Goal: Transaction & Acquisition: Purchase product/service

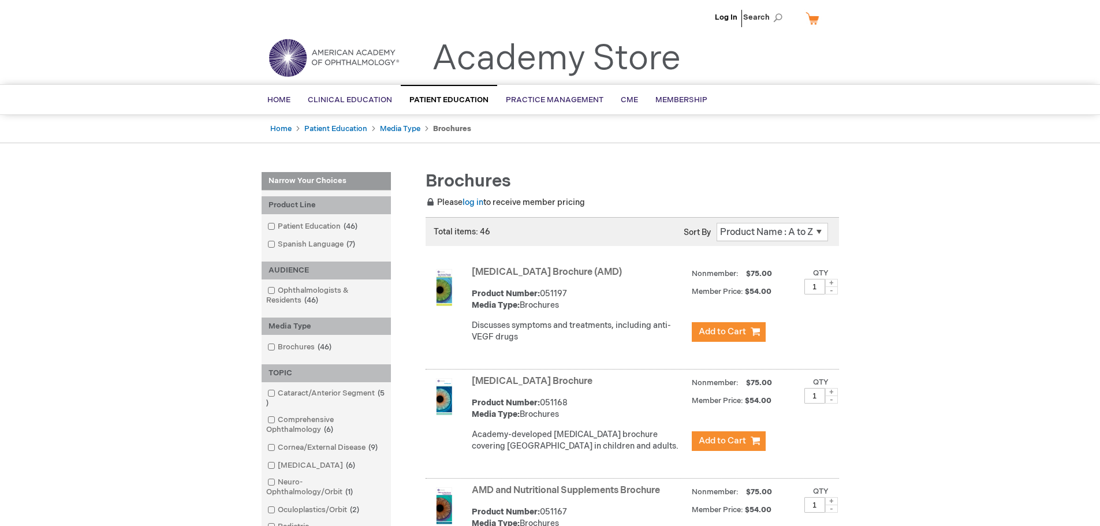
click at [545, 269] on link "[MEDICAL_DATA] Brochure (AMD)" at bounding box center [547, 272] width 150 height 11
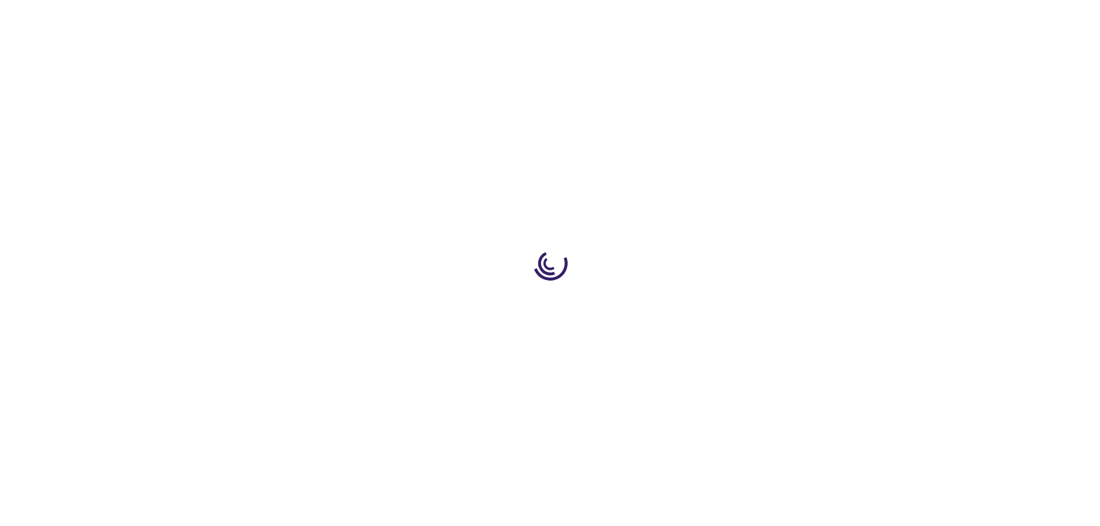
type input "1"
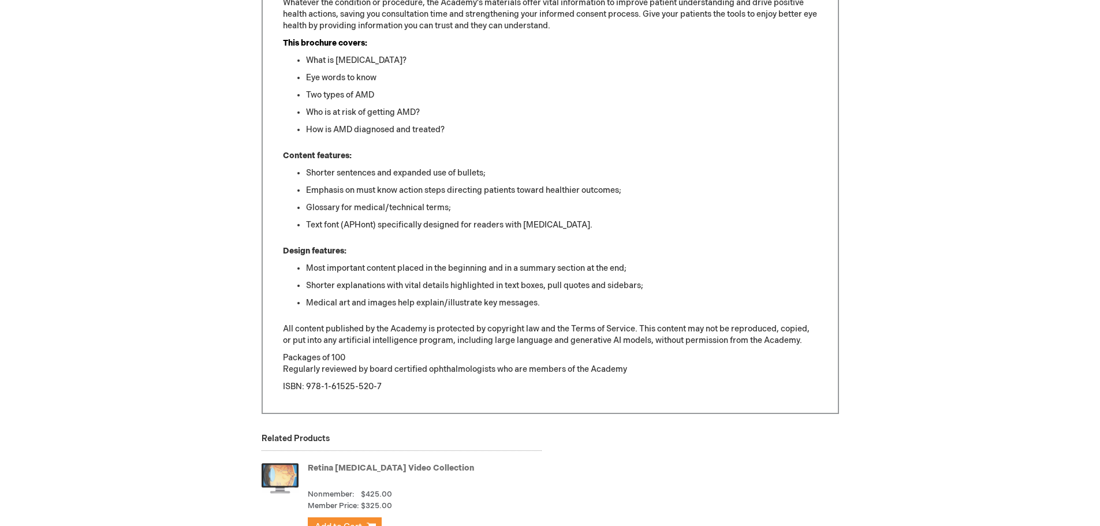
scroll to position [693, 0]
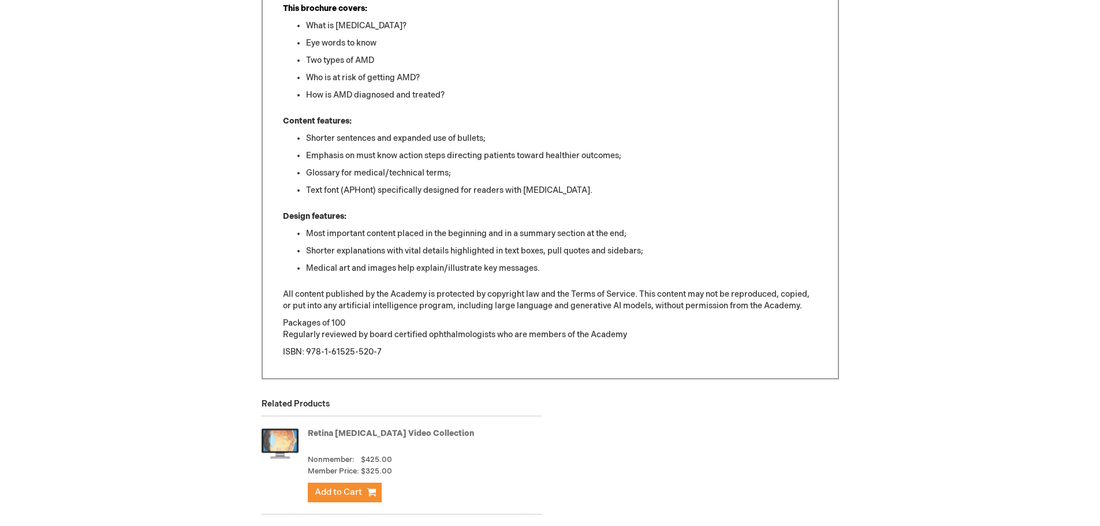
click at [811, 293] on p "All content published by the Academy is protected by copyright law and the Term…" at bounding box center [550, 300] width 534 height 23
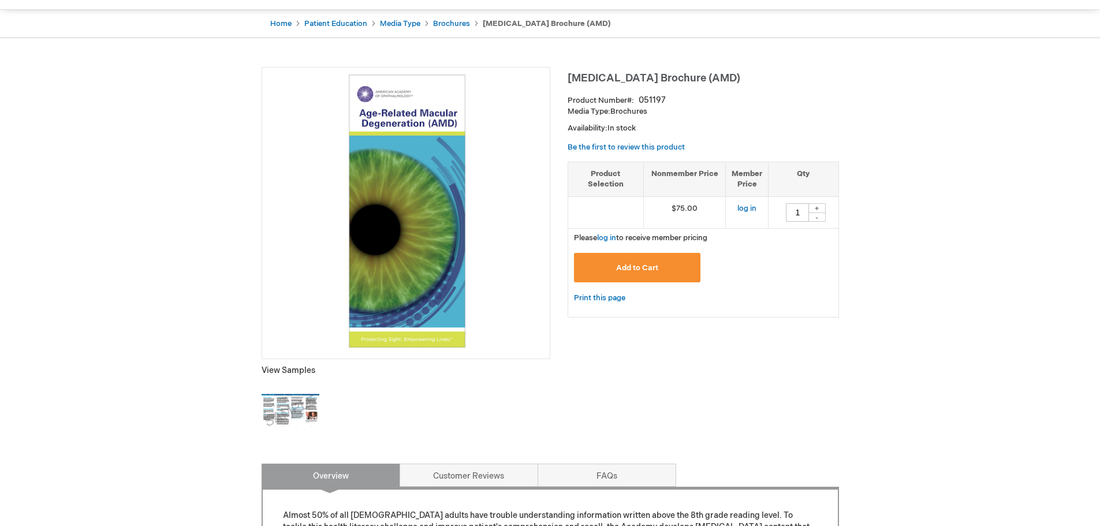
scroll to position [0, 0]
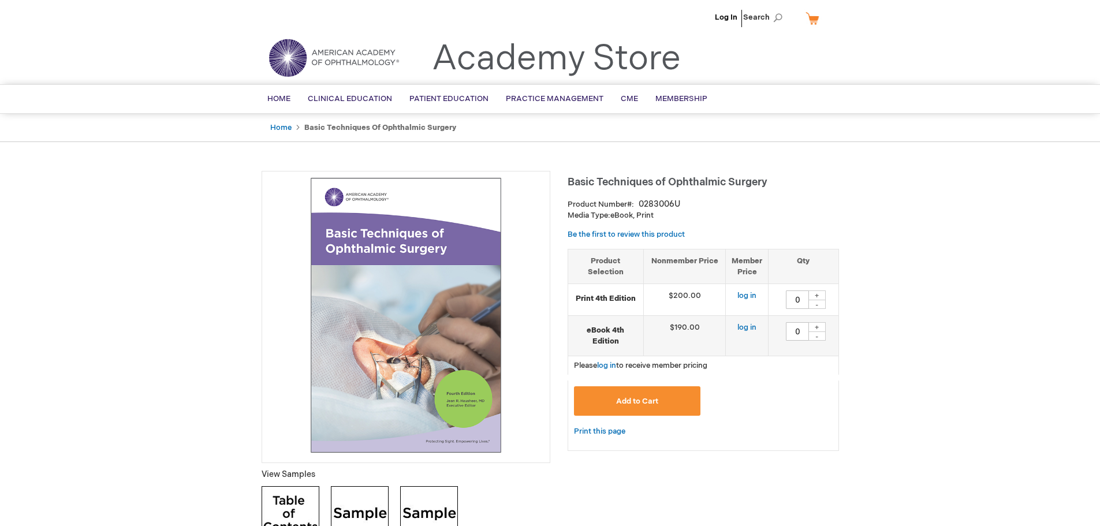
click at [559, 66] on link "Academy Store" at bounding box center [556, 59] width 249 height 42
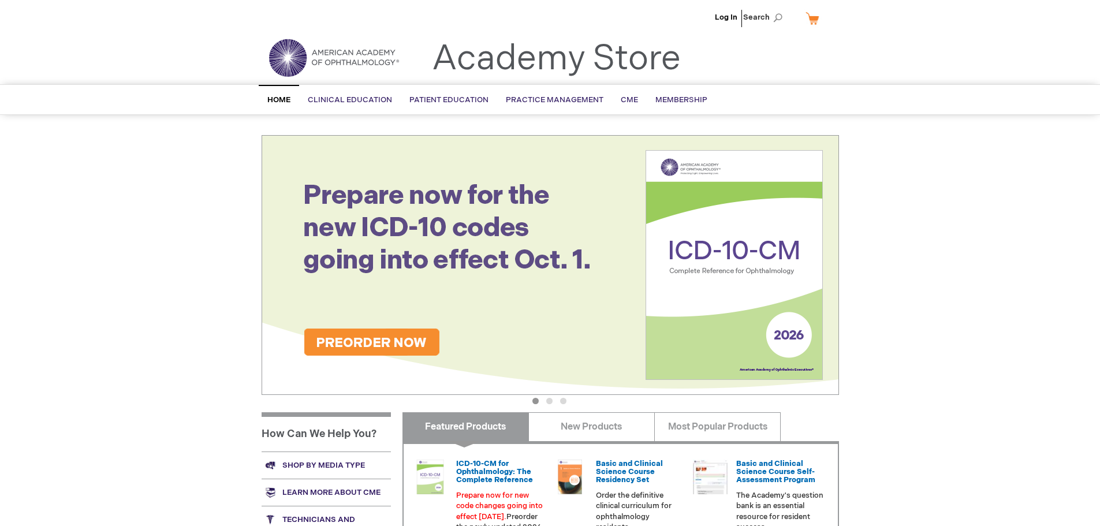
drag, startPoint x: 989, startPoint y: 0, endPoint x: 1008, endPoint y: 164, distance: 165.0
click at [1008, 164] on div "Log In Search My Cart CLOSE RECENTLY ADDED ITEM(S) Close There are no items in …" at bounding box center [550, 411] width 1100 height 823
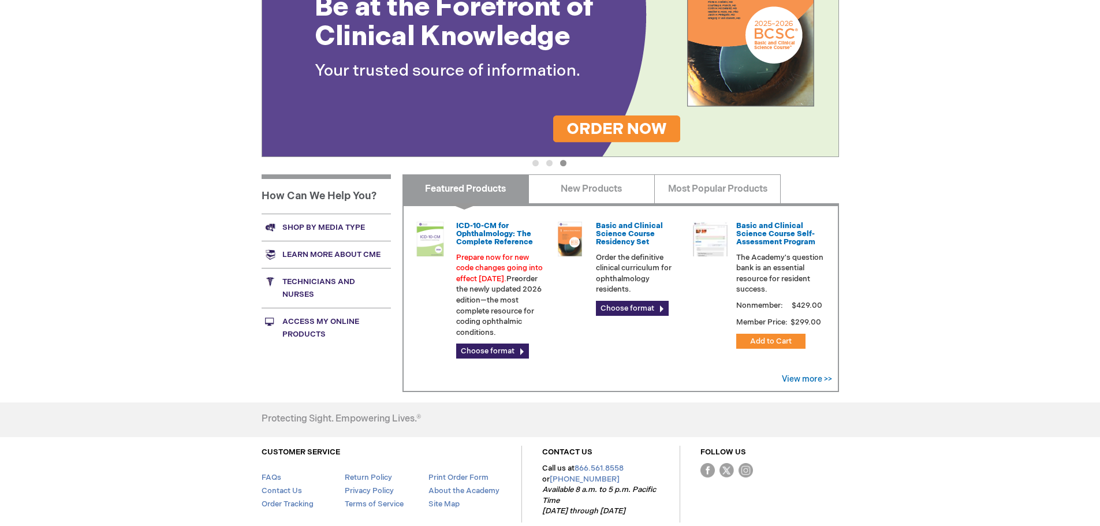
scroll to position [297, 0]
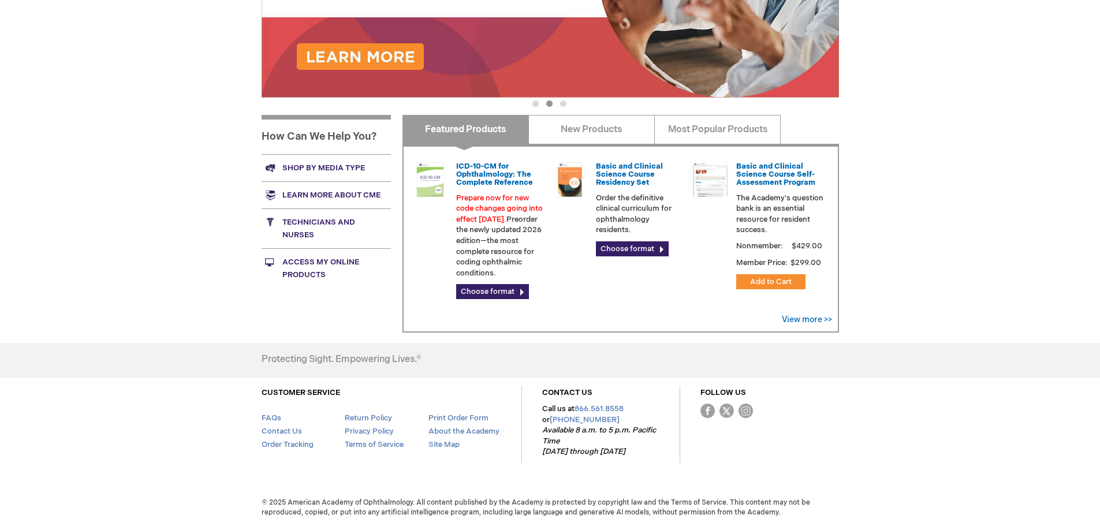
drag, startPoint x: 177, startPoint y: 0, endPoint x: 1025, endPoint y: 232, distance: 879.6
click at [1025, 232] on div "Log In Search My Cart CLOSE RECENTLY ADDED ITEM(S) Close There are no items in …" at bounding box center [550, 114] width 1100 height 823
